Goal: Download file/media

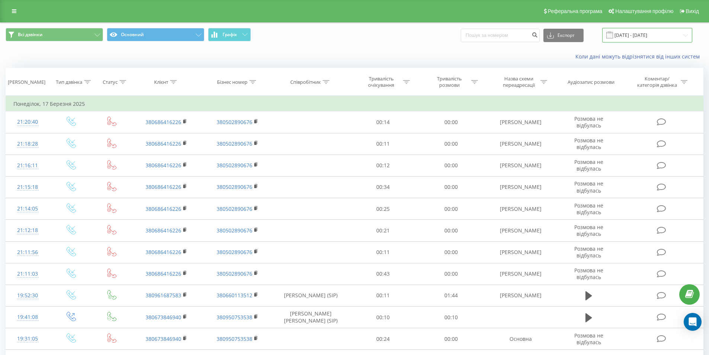
click at [675, 32] on input "[DATE] - [DATE]" at bounding box center [647, 35] width 90 height 15
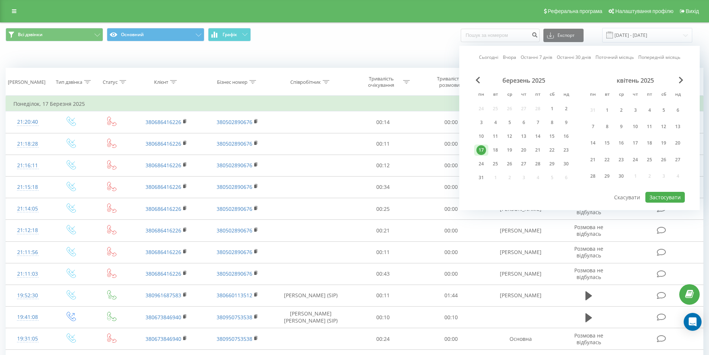
click at [681, 74] on div "Сьогодні Вчора Останні 7 днів Останні 30 днів Поточний місяць Попередній місяць…" at bounding box center [579, 128] width 240 height 164
click at [682, 80] on span "Next Month" at bounding box center [681, 80] width 4 height 7
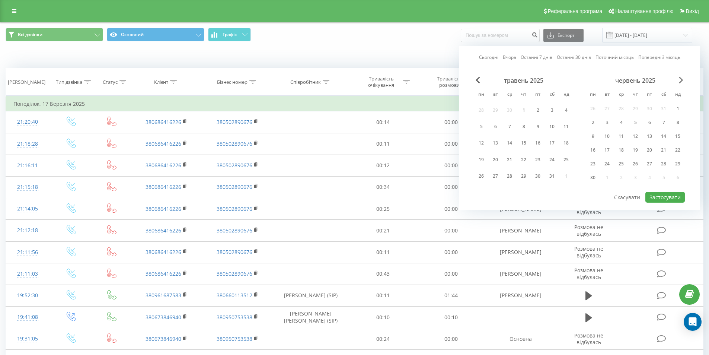
click at [682, 80] on span "Next Month" at bounding box center [681, 80] width 4 height 7
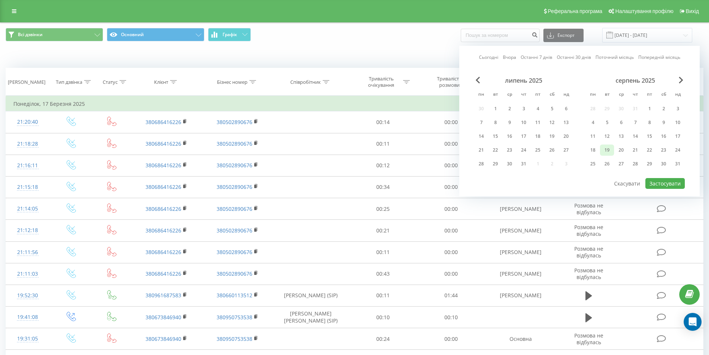
click at [608, 153] on div "19" at bounding box center [607, 150] width 10 height 10
click at [668, 183] on button "Застосувати" at bounding box center [664, 183] width 39 height 11
type input "[DATE] - [DATE]"
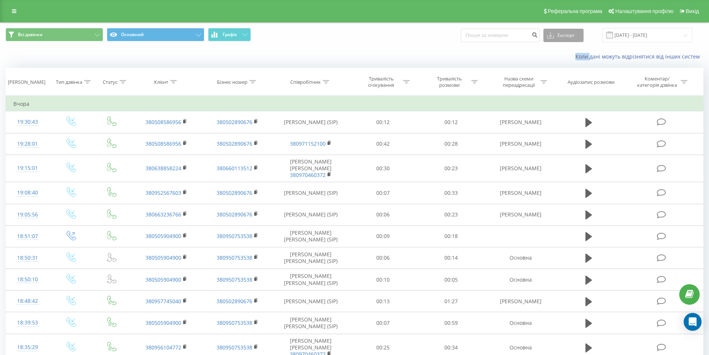
click at [572, 38] on button "Експорт" at bounding box center [563, 35] width 40 height 13
click at [567, 69] on div ".xls" at bounding box center [563, 62] width 39 height 13
